Goal: Transaction & Acquisition: Purchase product/service

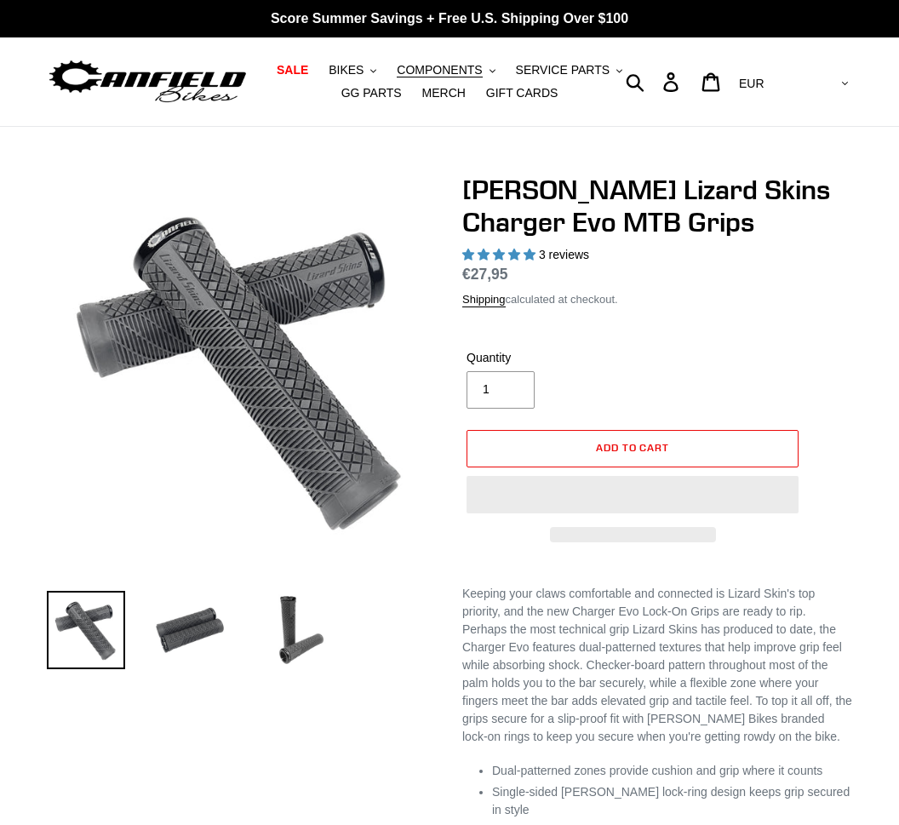
select select "highest-rating"
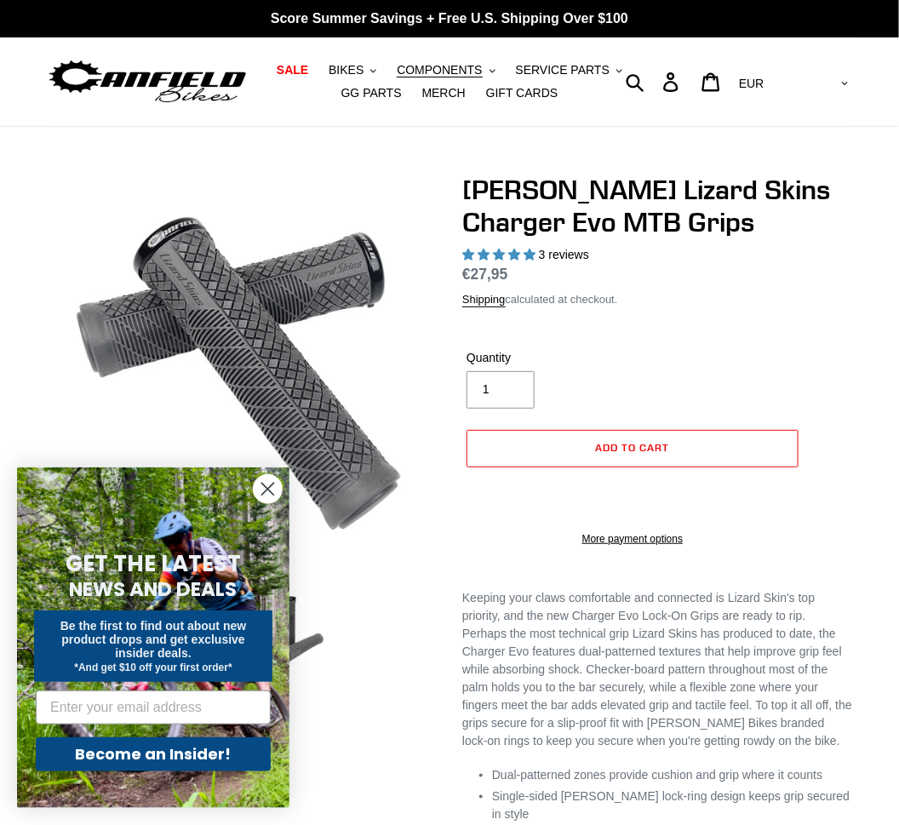
click at [179, 626] on div "Close dialog GET THE LATEST NEWS AND DEALS Be the first to find out about new p…" at bounding box center [153, 637] width 306 height 374
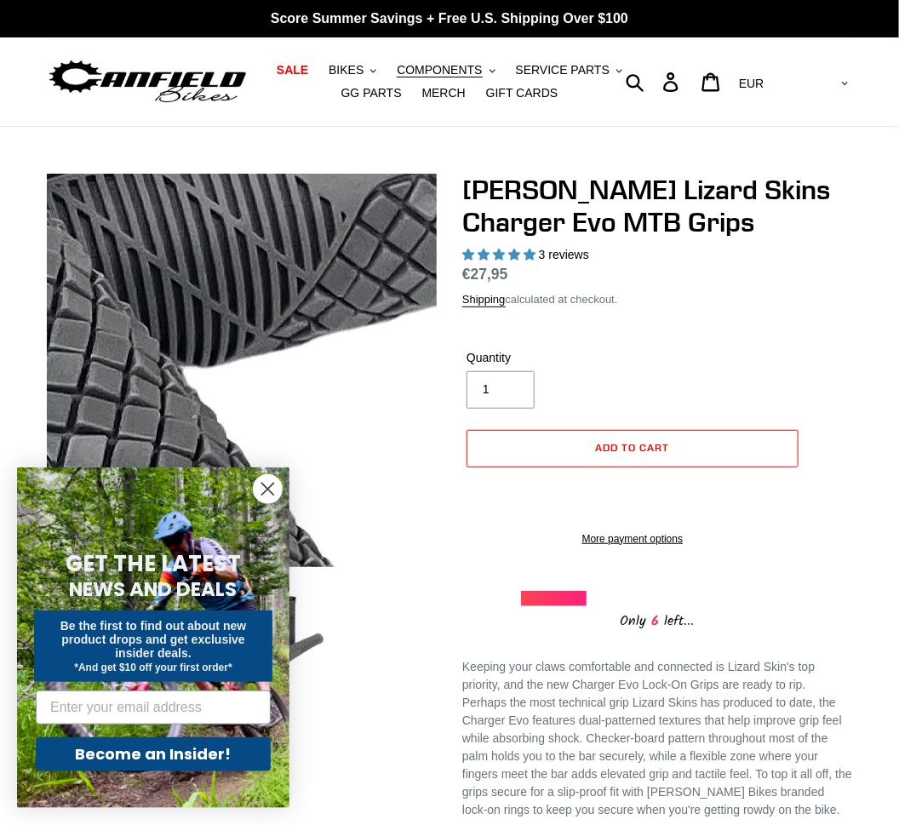
click at [308, 312] on img at bounding box center [11, 567] width 1743 height 1743
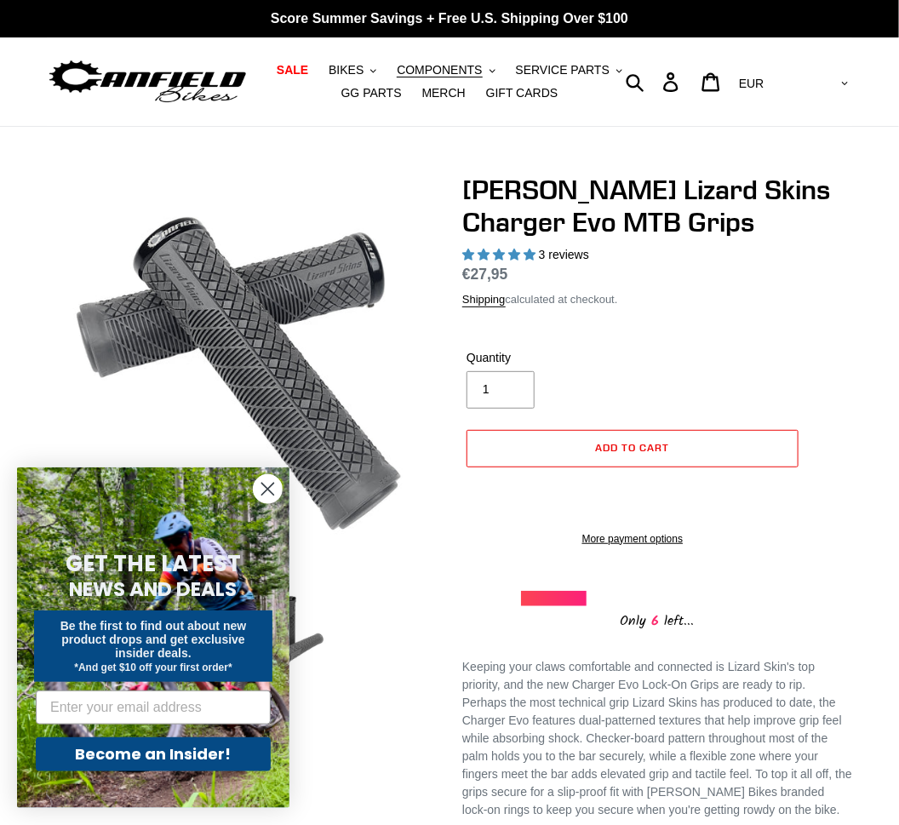
drag, startPoint x: 272, startPoint y: 497, endPoint x: 270, endPoint y: 487, distance: 10.5
click at [272, 496] on circle "Close dialog" at bounding box center [268, 489] width 28 height 28
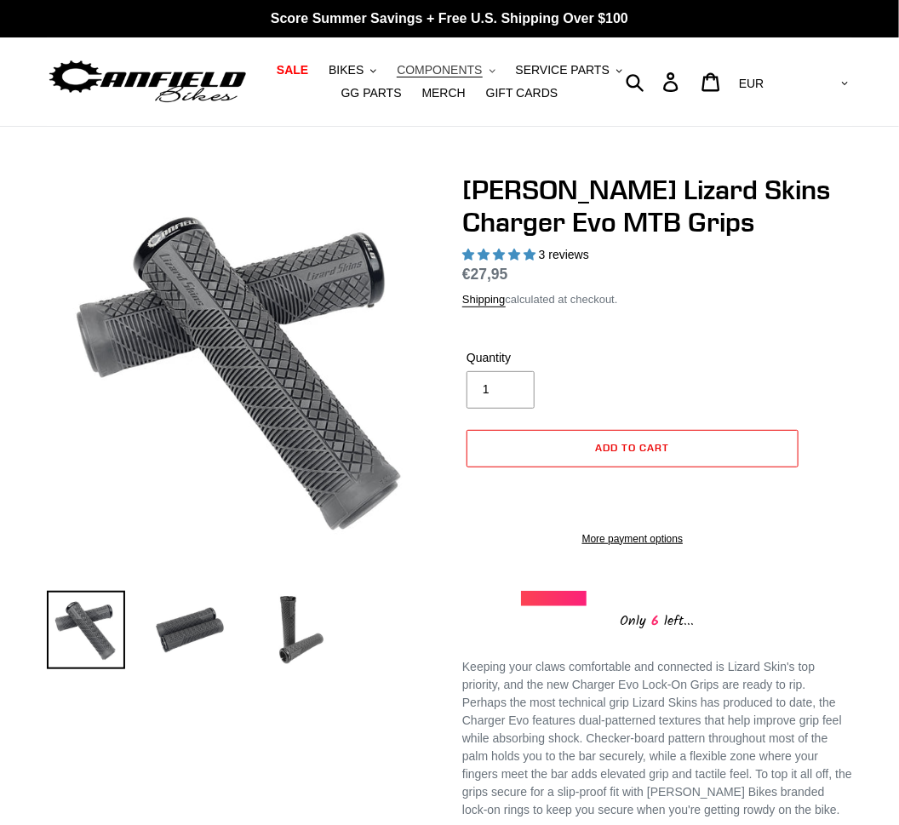
click at [440, 66] on span "COMPONENTS" at bounding box center [439, 70] width 85 height 14
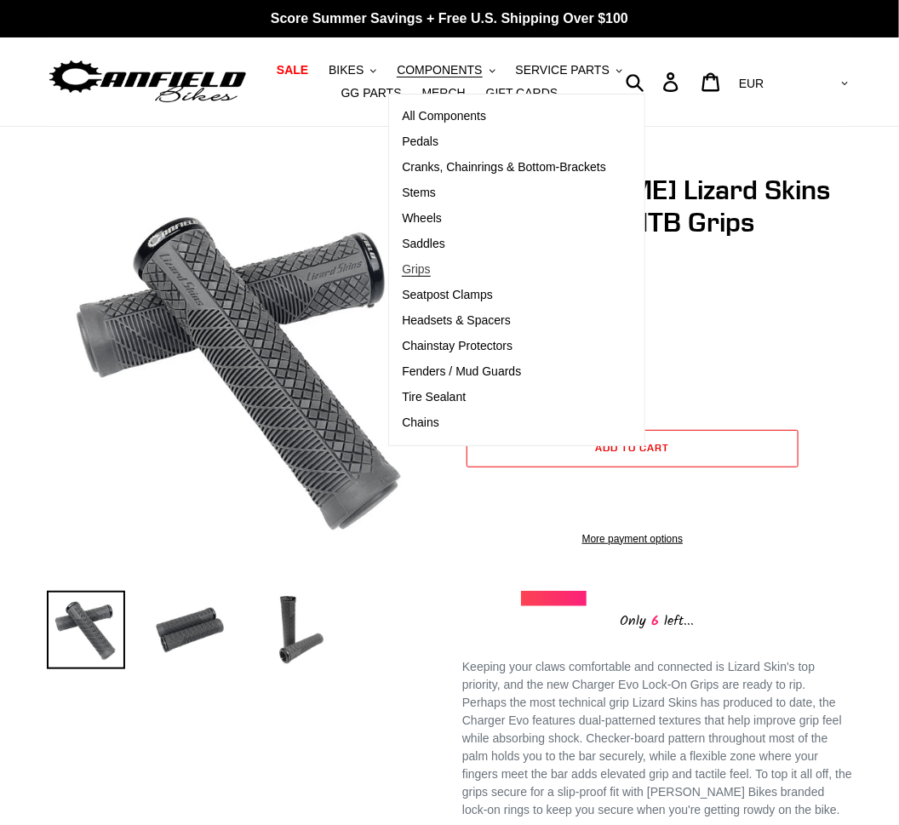
click at [429, 274] on span "Grips" at bounding box center [416, 269] width 28 height 14
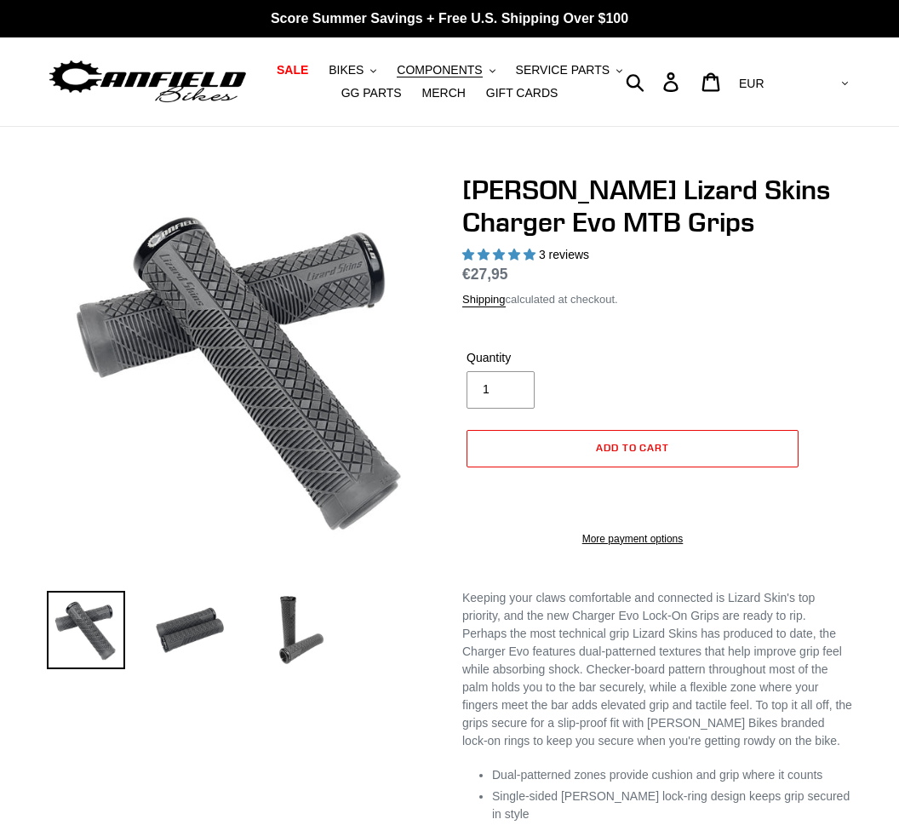
select select "highest-rating"
